Goal: Task Accomplishment & Management: Manage account settings

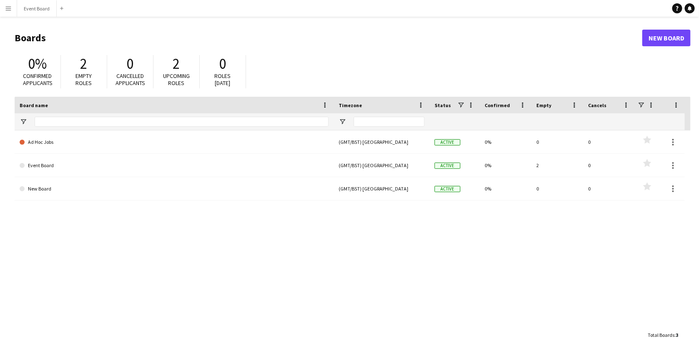
click at [8, 11] on app-icon "Menu" at bounding box center [8, 8] width 7 height 7
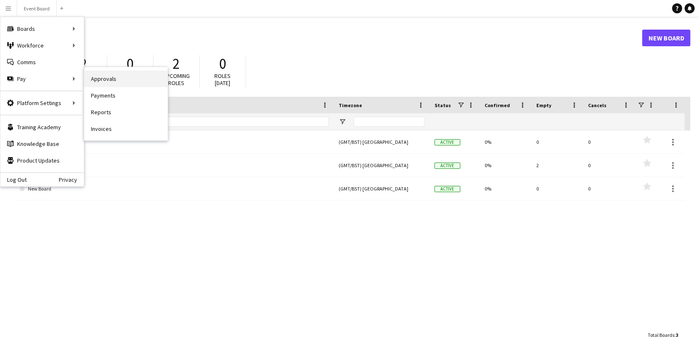
click at [93, 85] on link "Approvals" at bounding box center [125, 79] width 83 height 17
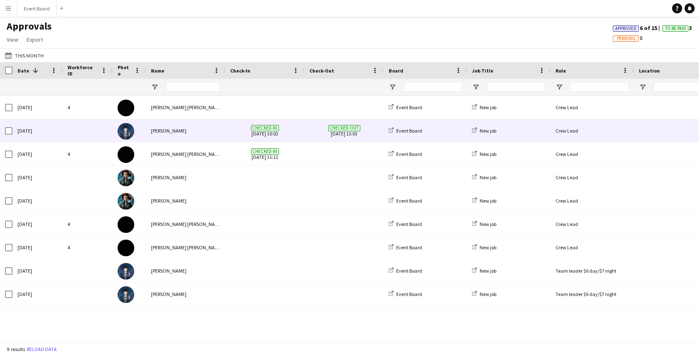
click at [194, 130] on div "[PERSON_NAME]" at bounding box center [185, 130] width 79 height 23
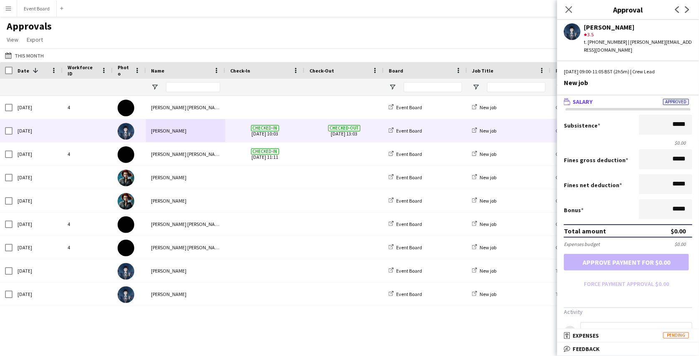
click at [630, 101] on mat-panel-title "wallet Salary Approved" at bounding box center [626, 102] width 139 height 8
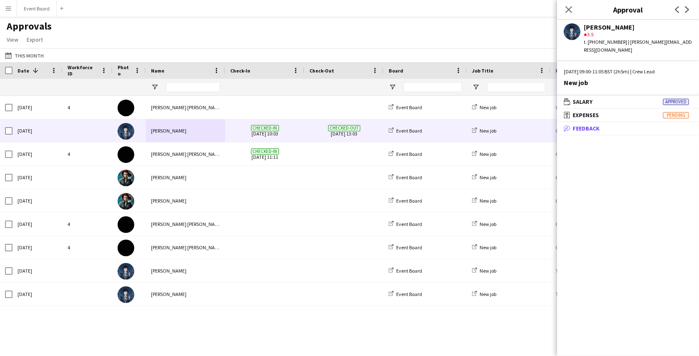
click at [623, 123] on mat-expansion-panel-header "bubble-pencil Feedback" at bounding box center [628, 128] width 142 height 13
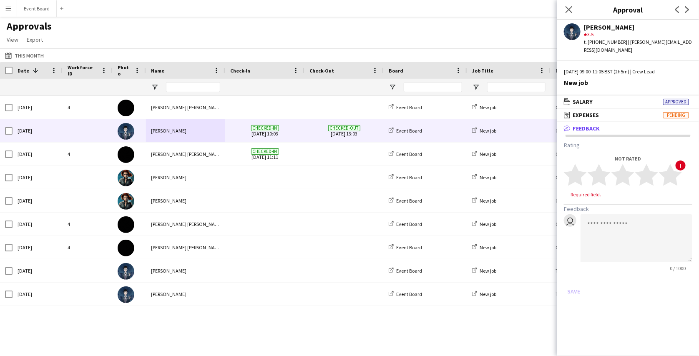
click at [10, 3] on button "Menu" at bounding box center [8, 8] width 17 height 17
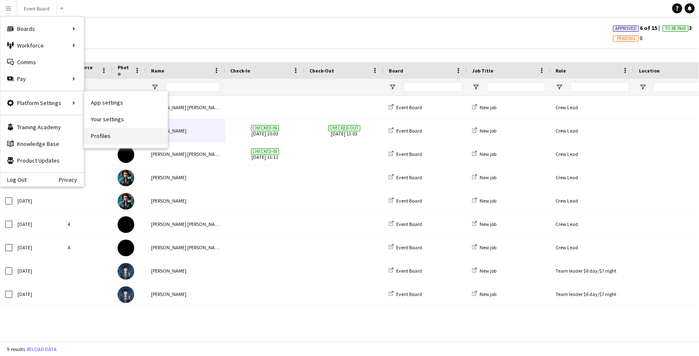
click at [94, 135] on link "Profiles" at bounding box center [125, 136] width 83 height 17
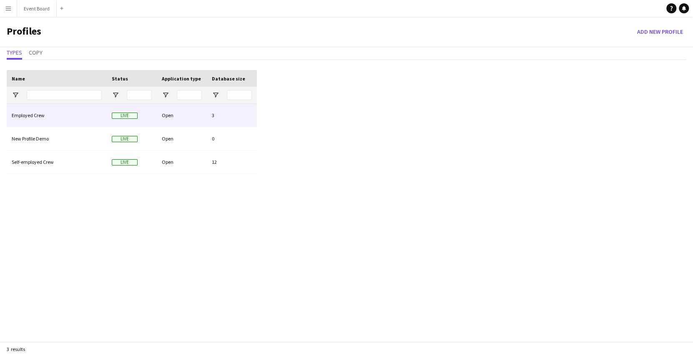
click at [82, 119] on div "Employed Crew" at bounding box center [57, 115] width 100 height 23
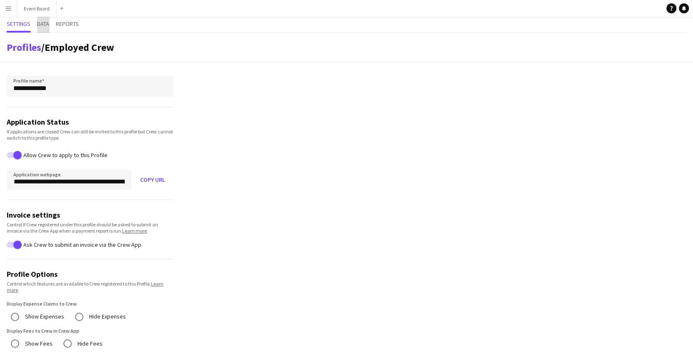
click at [38, 29] on span "Data" at bounding box center [43, 25] width 12 height 16
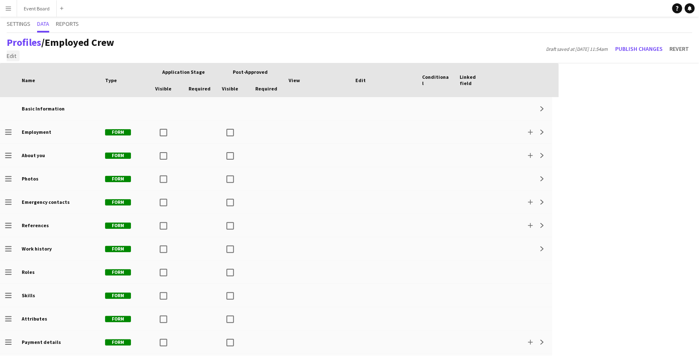
click at [14, 55] on span "Edit" at bounding box center [12, 56] width 10 height 8
